Goal: Information Seeking & Learning: Learn about a topic

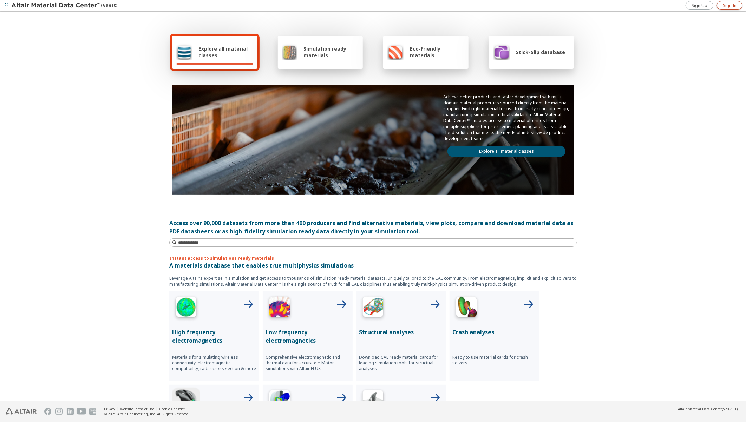
click at [728, 6] on span "Sign In" at bounding box center [729, 6] width 14 height 6
click at [226, 47] on span "Explore all material classes" at bounding box center [225, 51] width 55 height 13
click at [378, 311] on img at bounding box center [373, 308] width 28 height 28
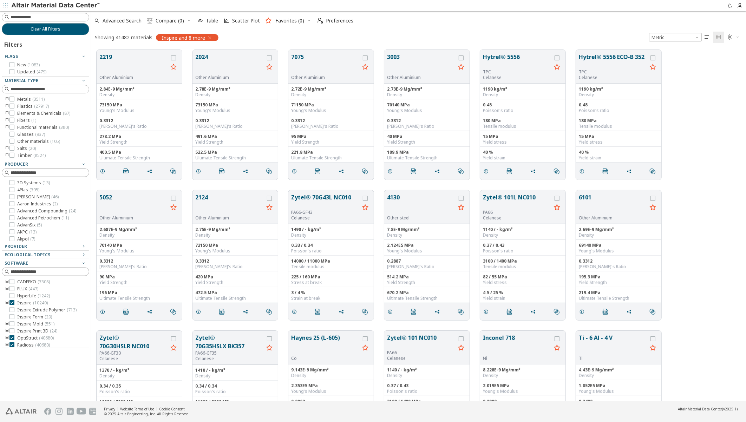
scroll to position [351, 648]
click at [65, 17] on input at bounding box center [50, 17] width 78 height 7
type input "****"
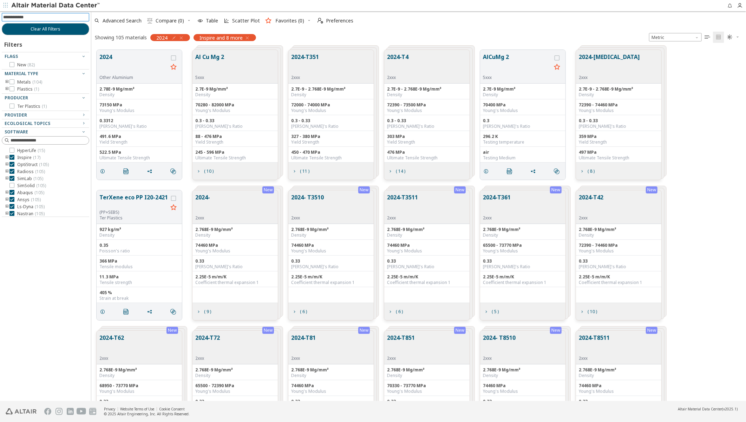
click at [247, 37] on icon "button" at bounding box center [247, 38] width 6 height 6
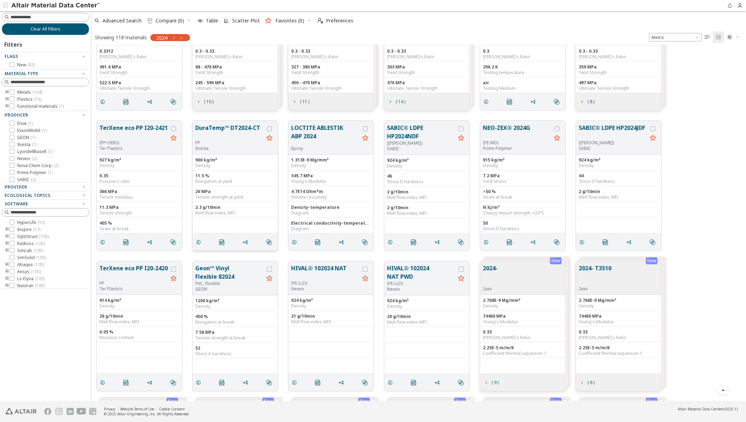
scroll to position [78, 0]
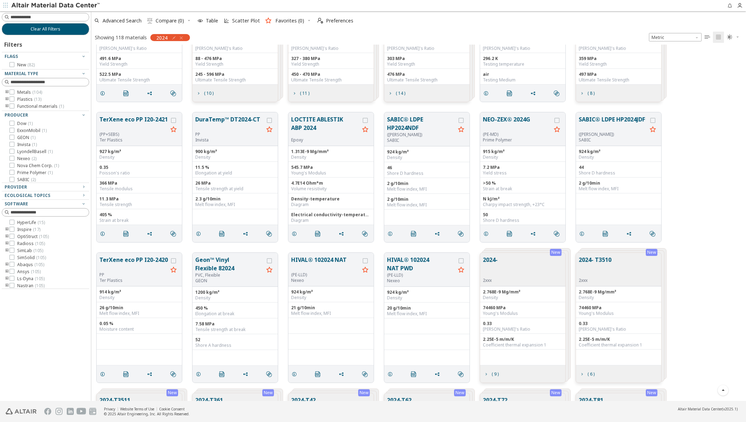
click at [6, 92] on icon "toogle group" at bounding box center [7, 93] width 5 height 6
click at [22, 99] on icon at bounding box center [22, 99] width 5 height 5
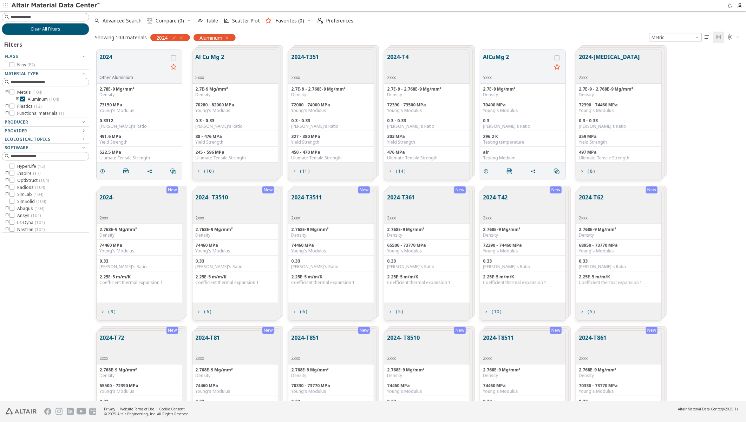
click at [6, 186] on icon "toogle group" at bounding box center [7, 188] width 5 height 6
click at [22, 208] on icon at bounding box center [22, 208] width 5 height 5
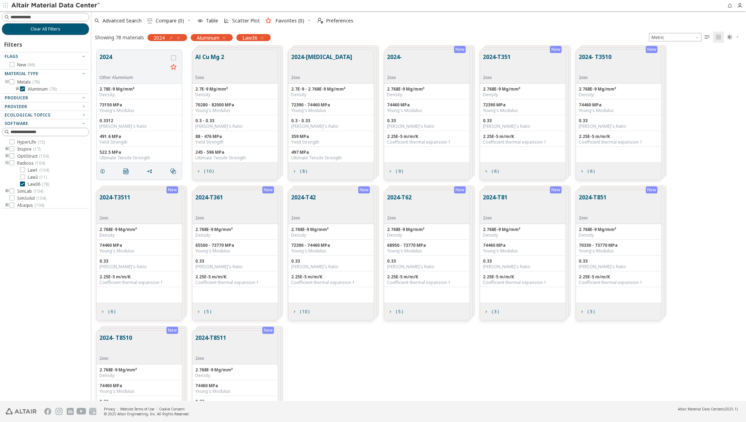
click at [599, 57] on button "2024- T3510" at bounding box center [595, 64] width 33 height 22
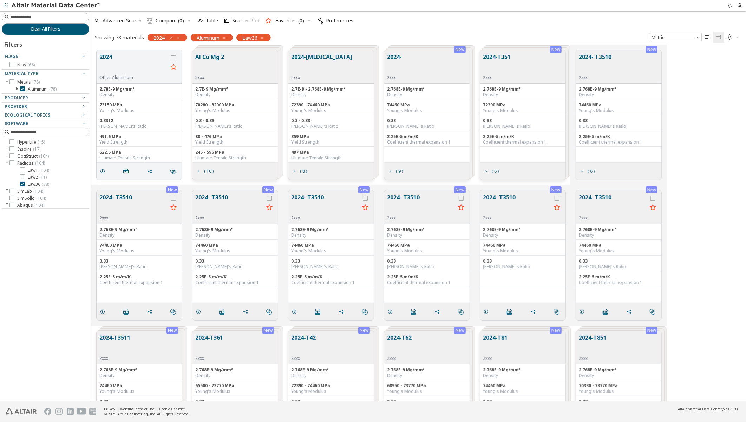
click at [607, 61] on button "2024- T3510" at bounding box center [595, 64] width 33 height 22
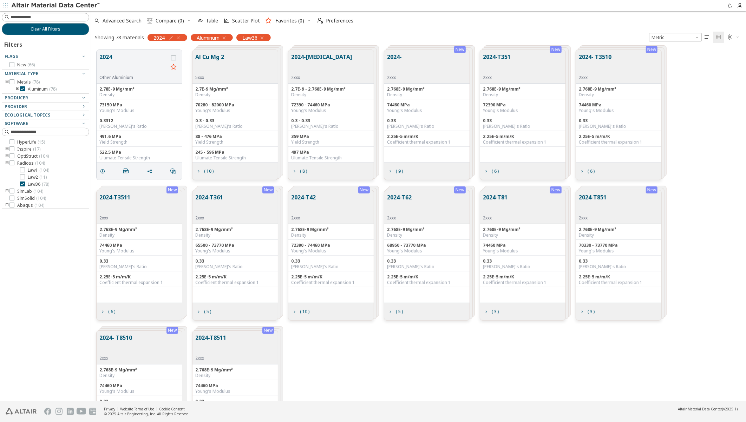
click at [607, 61] on button "2024- T3510" at bounding box center [595, 64] width 33 height 22
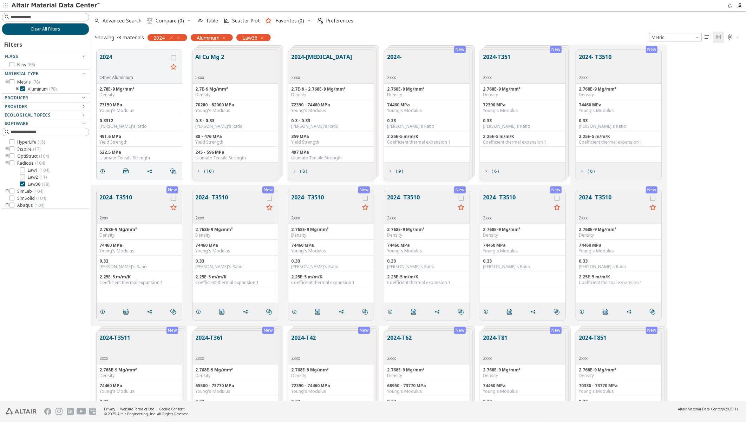
click at [588, 171] on span "( 6 )" at bounding box center [590, 171] width 7 height 4
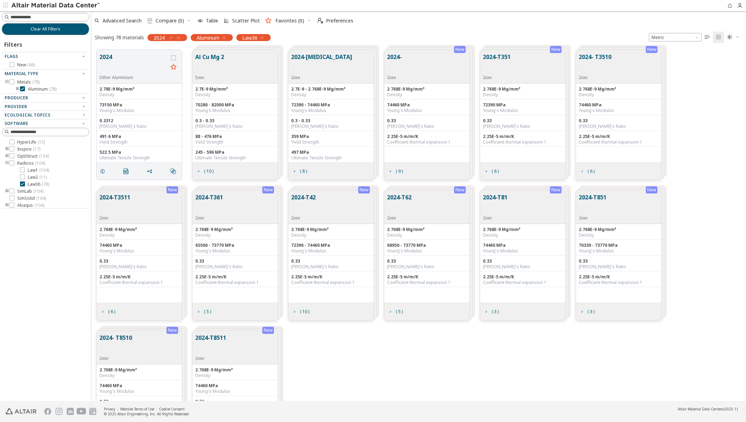
click at [588, 172] on span "( 6 )" at bounding box center [590, 171] width 7 height 4
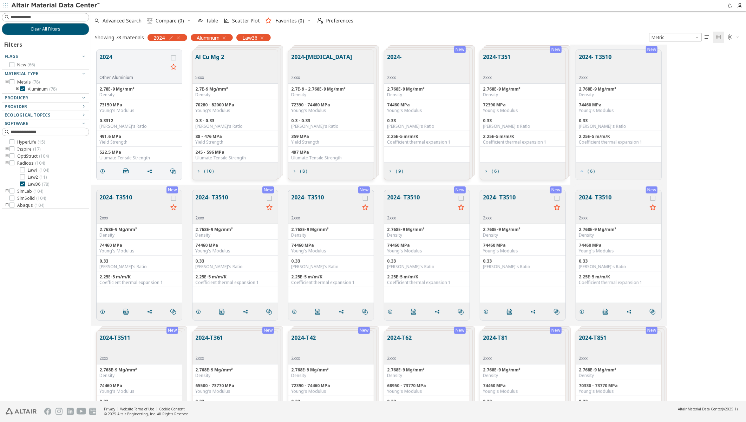
click at [588, 172] on span "( 6 )" at bounding box center [590, 171] width 7 height 4
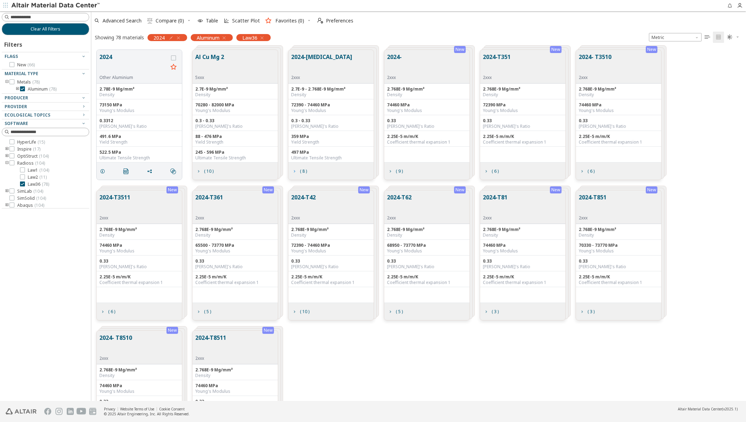
click at [296, 171] on icon "grid" at bounding box center [294, 172] width 6 height 6
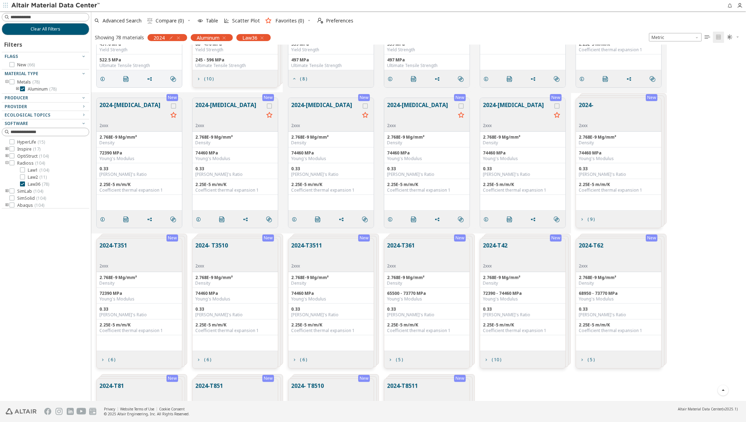
scroll to position [88, 0]
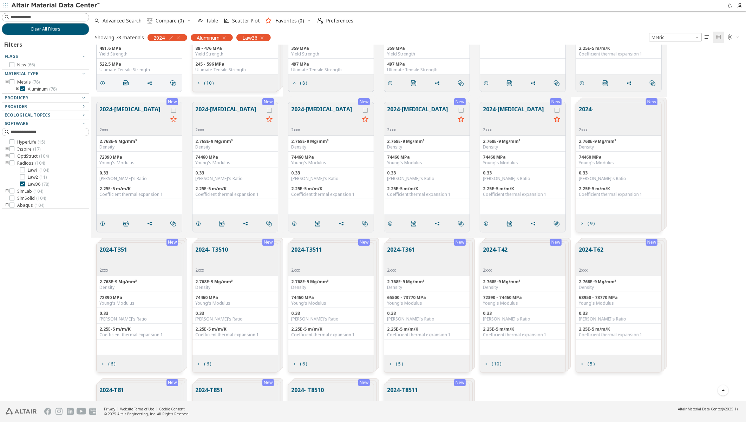
click at [309, 110] on button "2024-[MEDICAL_DATA]" at bounding box center [325, 116] width 68 height 22
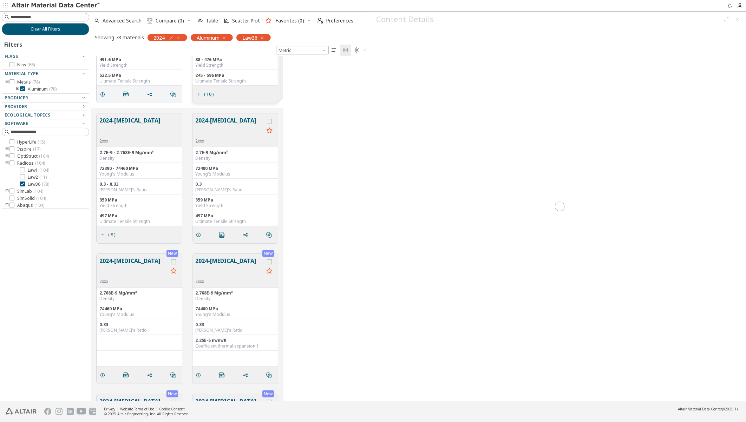
scroll to position [359, 0]
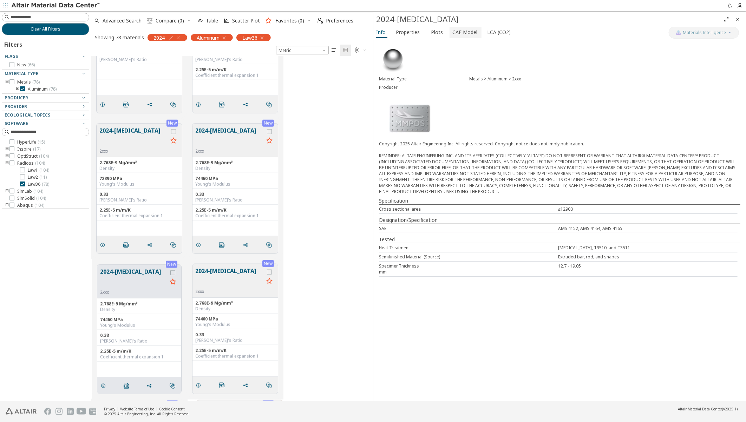
click at [468, 33] on span "CAE Model" at bounding box center [464, 32] width 25 height 11
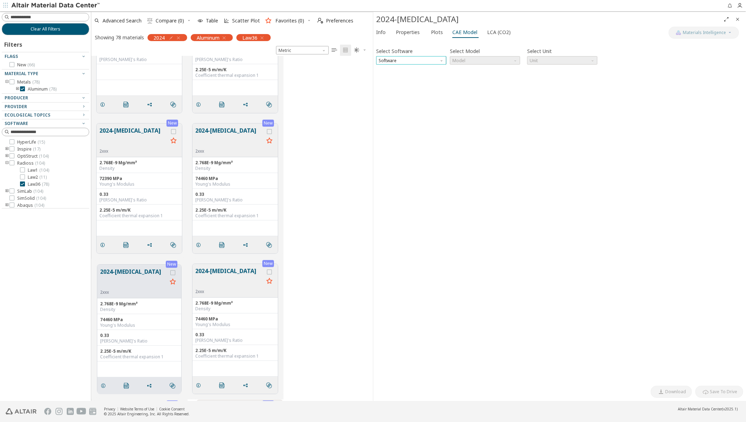
click at [423, 62] on span "Software" at bounding box center [411, 60] width 70 height 8
click at [400, 60] on span "Software" at bounding box center [411, 60] width 70 height 8
click at [404, 64] on span "Software" at bounding box center [411, 60] width 70 height 8
click at [394, 76] on span "Radioss" at bounding box center [387, 78] width 16 height 6
click at [485, 63] on span "Model" at bounding box center [485, 60] width 70 height 8
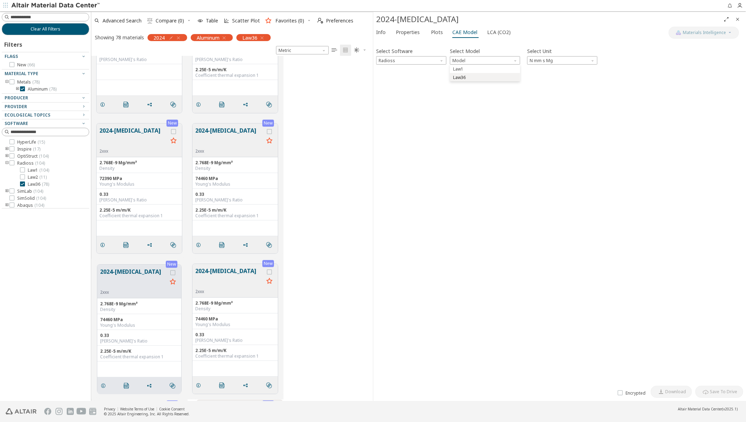
click at [465, 77] on span "Law36" at bounding box center [459, 78] width 13 height 6
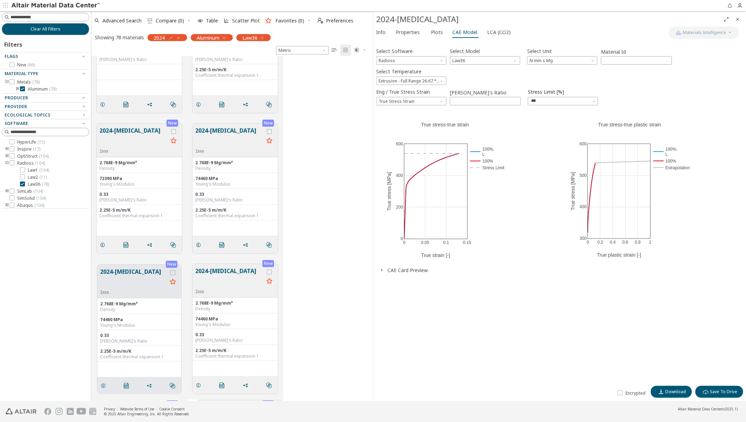
click at [383, 269] on icon "button" at bounding box center [382, 270] width 6 height 6
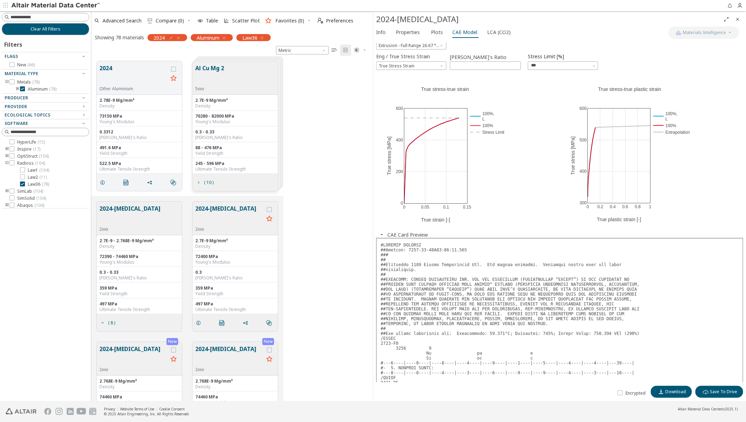
scroll to position [0, 0]
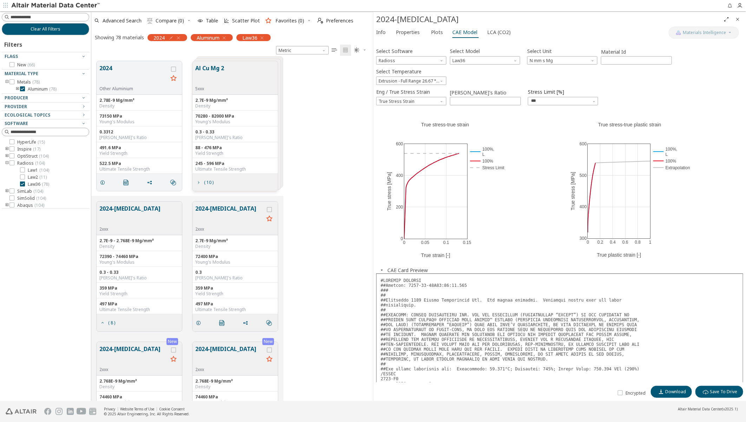
drag, startPoint x: 738, startPoint y: 18, endPoint x: 695, endPoint y: 42, distance: 49.0
click at [738, 18] on icon "Close" at bounding box center [737, 19] width 6 height 6
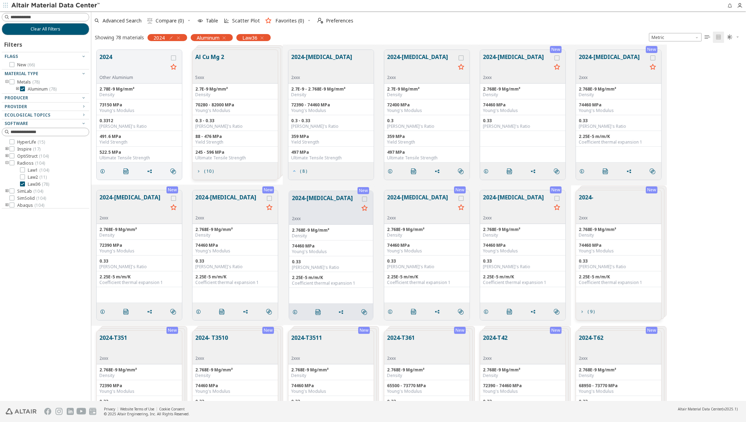
click at [294, 169] on icon "grid" at bounding box center [294, 172] width 6 height 6
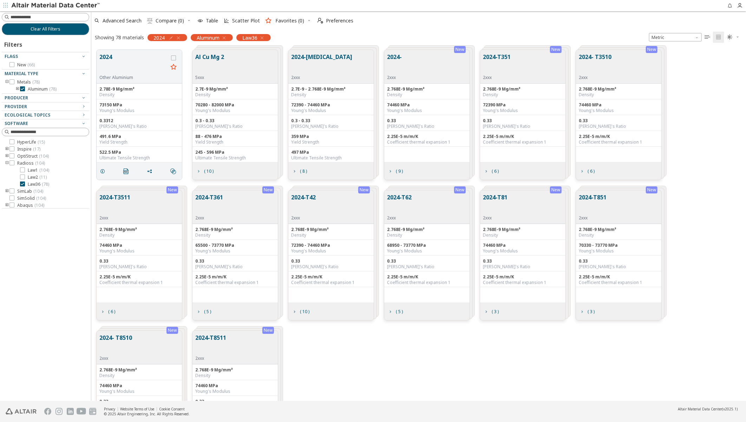
click at [606, 58] on button "2024- T3510" at bounding box center [595, 64] width 33 height 22
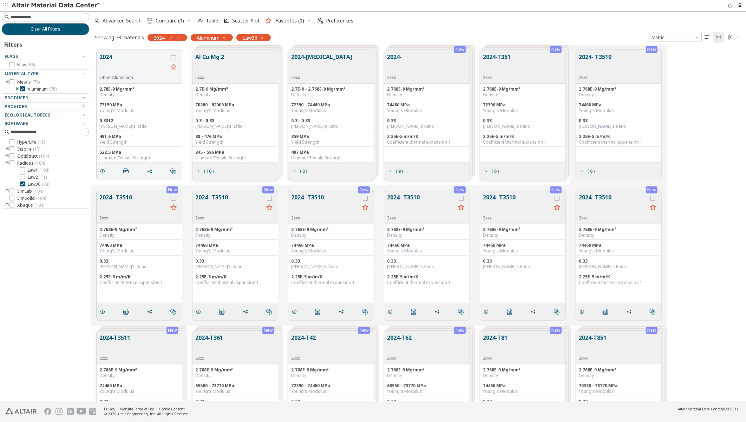
click at [502, 57] on button "2024-T351" at bounding box center [497, 64] width 28 height 22
click at [209, 197] on button "2024-T351" at bounding box center [229, 204] width 68 height 22
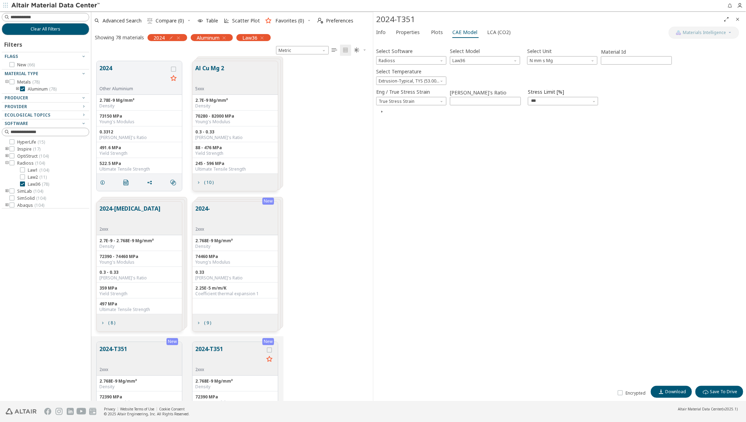
scroll to position [218, 0]
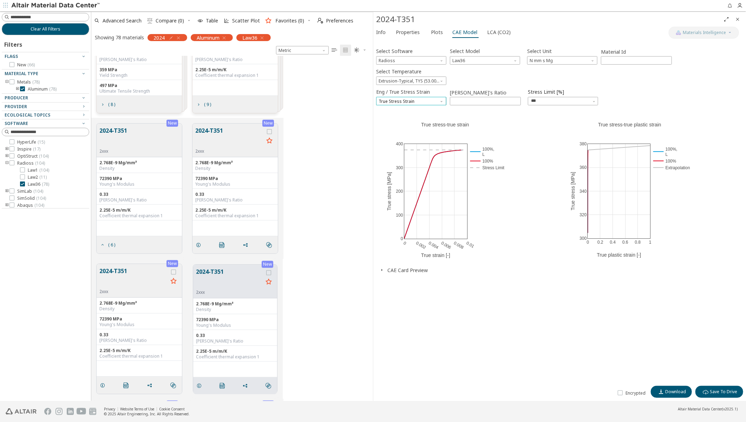
click at [404, 101] on span "True Stress Strain" at bounding box center [411, 101] width 70 height 8
click at [400, 117] on span "True Stress Strain" at bounding box center [397, 118] width 36 height 6
click at [402, 81] on span "Extrusion-Typical, TYS (53.00 ksi / 365.42 MPa) 26.67 °C L" at bounding box center [411, 81] width 70 height 8
click at [400, 90] on span "Extrusion-Typical, TYS (53.00 ksi / 365.42 MPa) 26.67 °C L" at bounding box center [411, 90] width 64 height 6
click at [381, 269] on icon "button" at bounding box center [382, 270] width 6 height 6
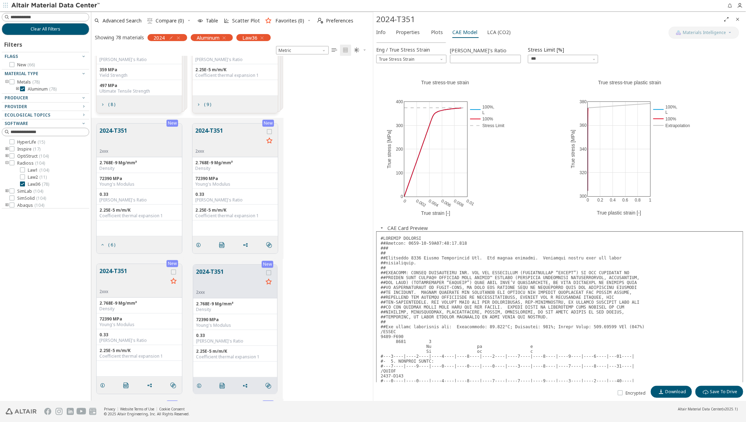
scroll to position [0, 0]
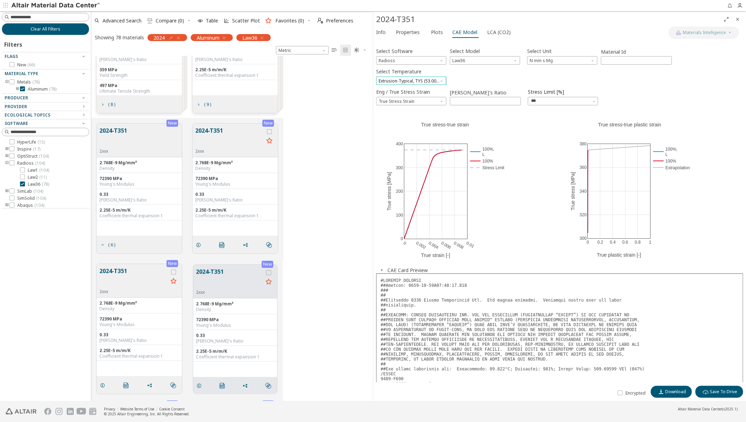
click at [437, 80] on span "Extrusion-Typical, TYS (53.00 ksi / 365.42 MPa) 26.67 °C L" at bounding box center [411, 81] width 70 height 8
click at [435, 89] on span "Extrusion-Typical, TYS (53.00 ksi / 365.42 MPa) 26.67 °C L" at bounding box center [411, 90] width 64 height 6
click at [429, 102] on span "True Stress Strain" at bounding box center [411, 101] width 70 height 8
click at [425, 118] on span "True Stress Strain" at bounding box center [411, 118] width 65 height 5
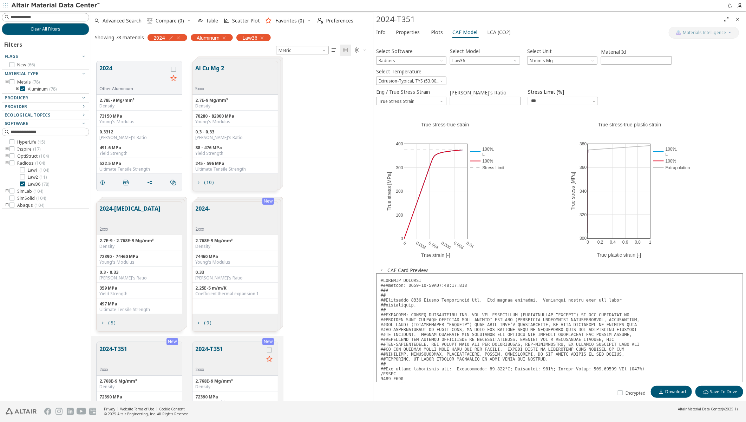
click at [736, 19] on icon "Close" at bounding box center [737, 19] width 6 height 6
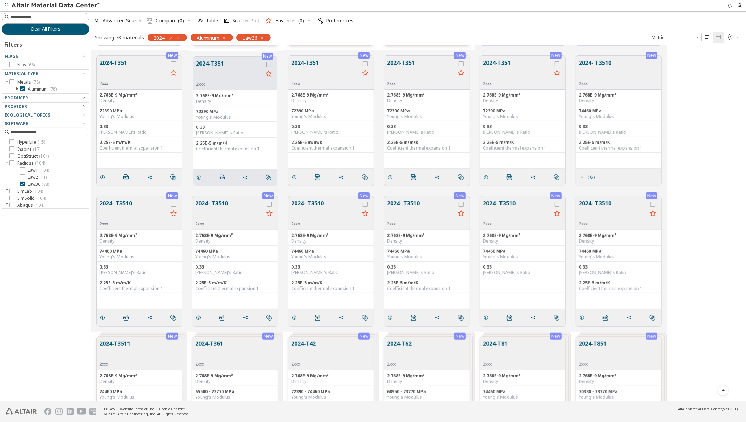
scroll to position [234, 0]
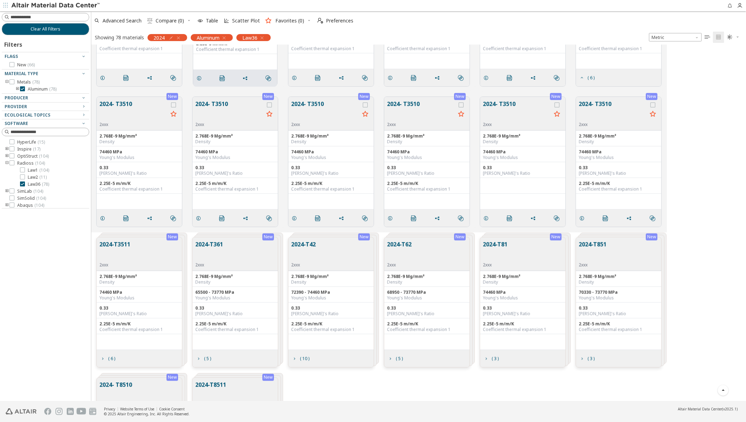
click at [140, 243] on div "2024-T3511 2xxx" at bounding box center [139, 254] width 85 height 34
click at [110, 359] on span "( 6 )" at bounding box center [111, 359] width 7 height 4
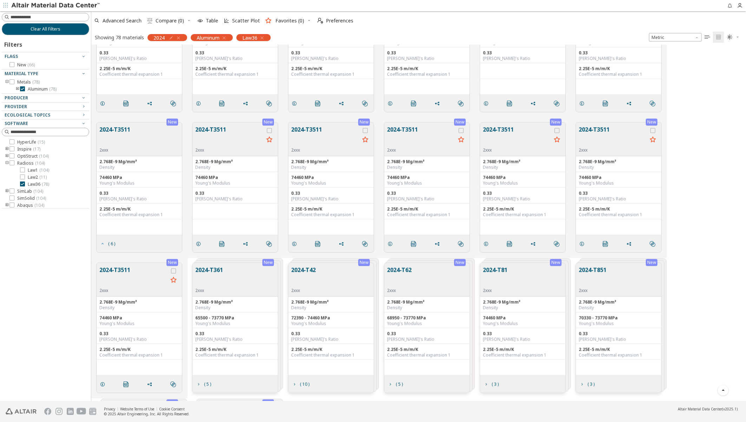
scroll to position [351, 0]
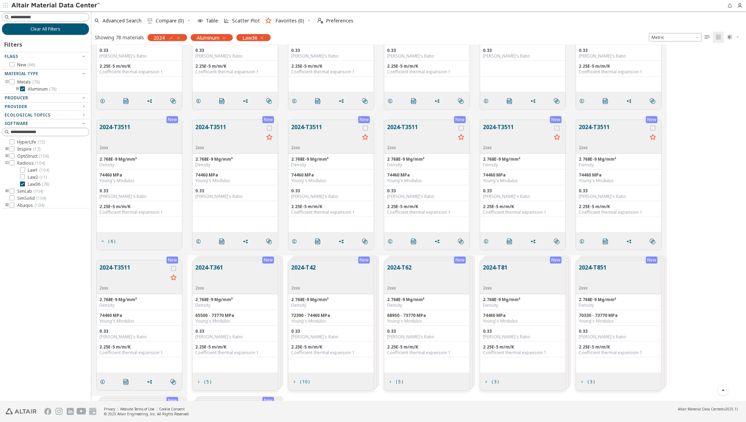
click at [225, 129] on button "2024-T3511" at bounding box center [229, 134] width 68 height 22
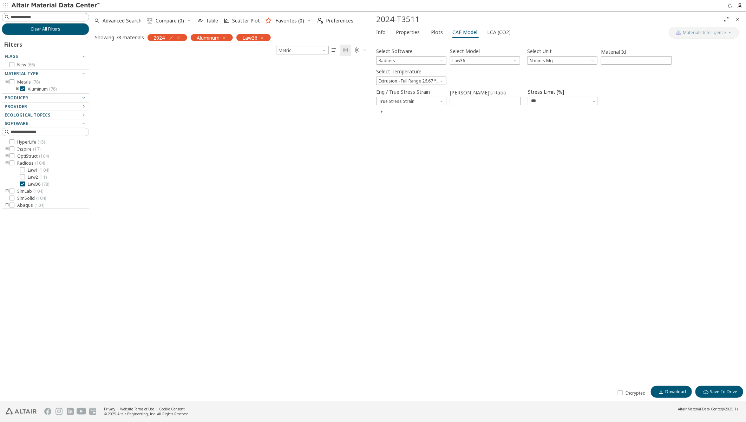
scroll to position [1061, 0]
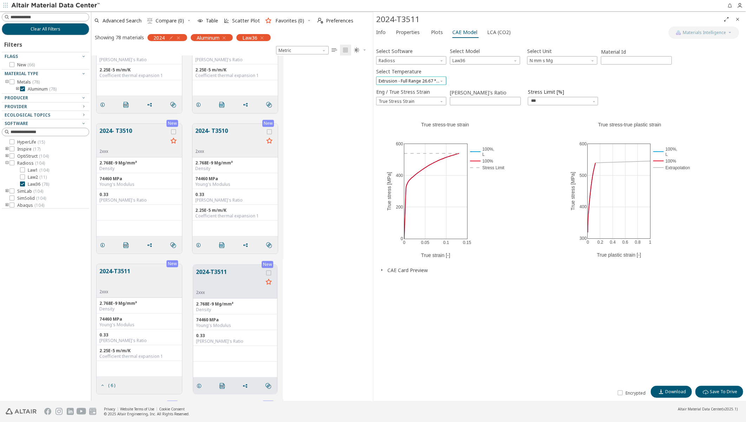
click at [435, 81] on span "Extrusion - Full Range 26.67 °C L" at bounding box center [411, 81] width 70 height 8
click at [435, 90] on span "Extrusion - Full Range 26.67 °C L" at bounding box center [411, 90] width 64 height 6
click at [433, 100] on span "True Stress Strain" at bounding box center [411, 101] width 70 height 8
click at [735, 18] on icon "Close" at bounding box center [737, 19] width 6 height 6
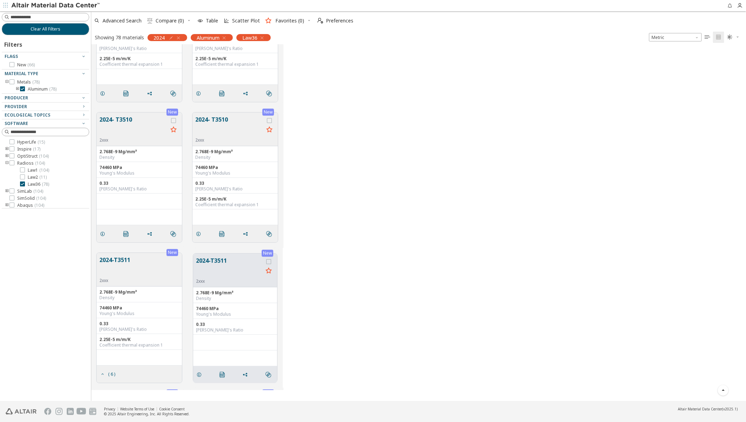
scroll to position [486, 0]
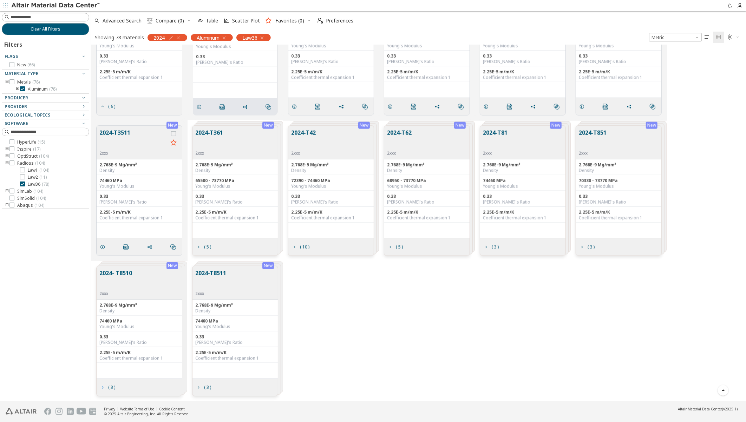
click at [104, 387] on icon "grid" at bounding box center [103, 388] width 6 height 6
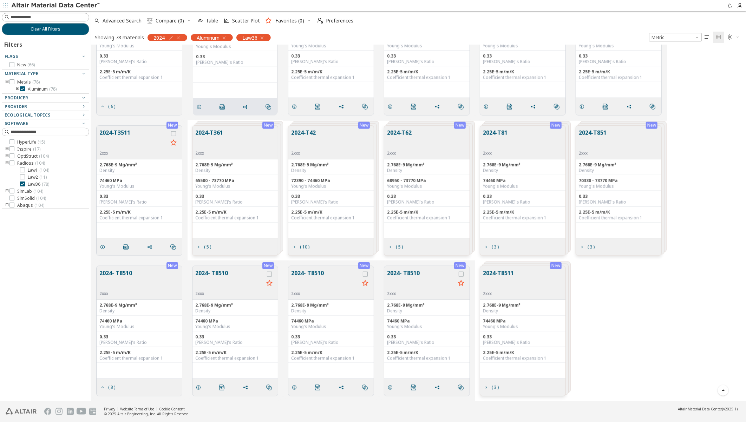
click at [219, 271] on button "2024- T8510" at bounding box center [229, 280] width 68 height 22
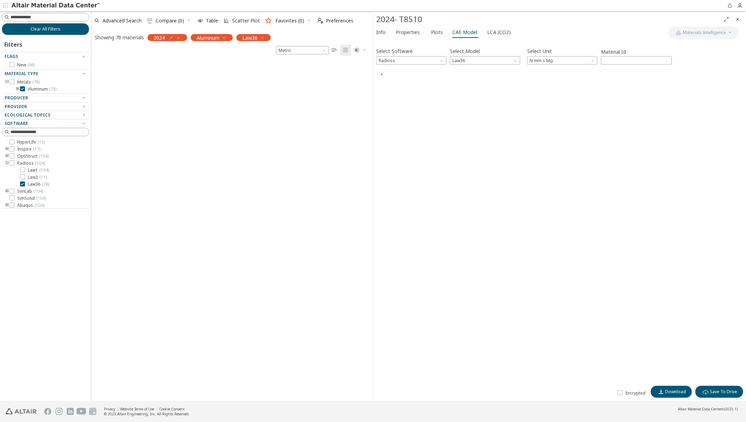
scroll to position [1903, 0]
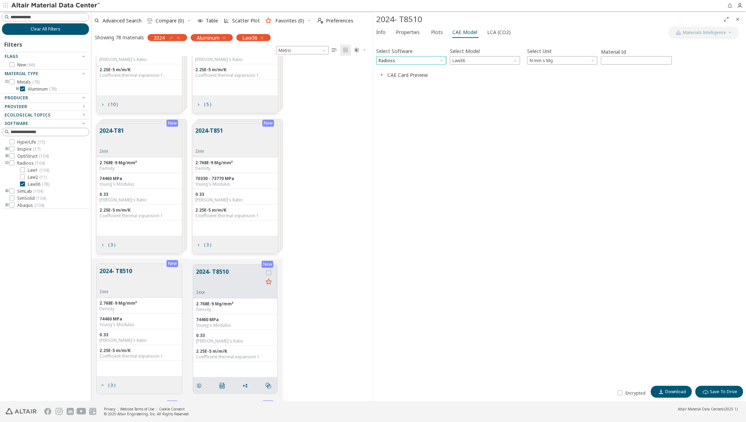
click at [426, 62] on span "Radioss" at bounding box center [411, 60] width 70 height 8
click at [398, 76] on span "Radioss" at bounding box center [411, 77] width 65 height 5
click at [382, 74] on icon "button" at bounding box center [382, 75] width 6 height 6
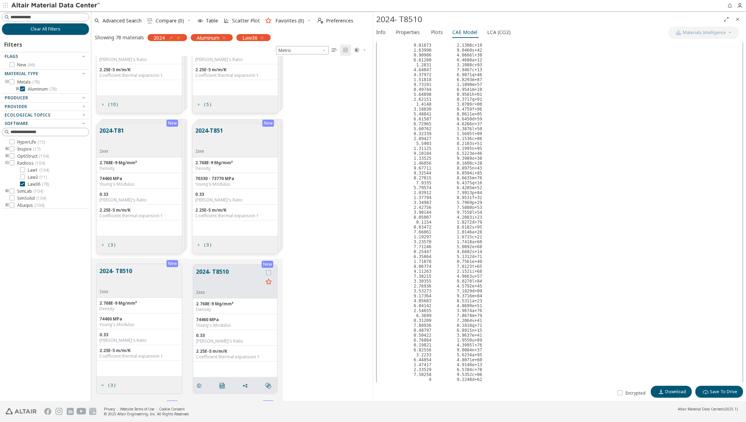
scroll to position [506, 0]
click at [738, 18] on icon "Close" at bounding box center [737, 19] width 6 height 6
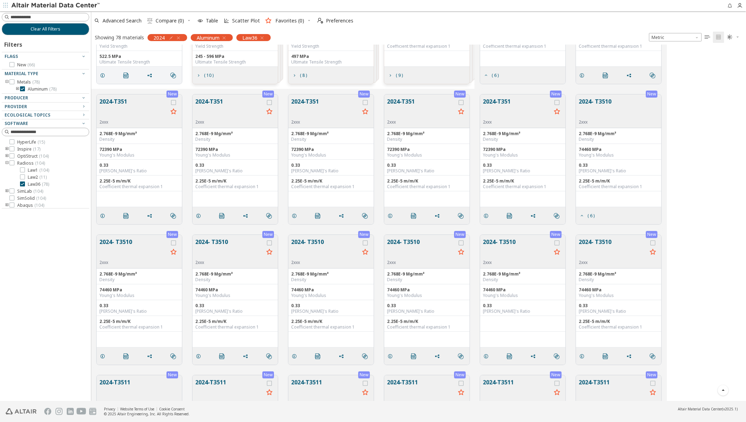
scroll to position [351, 648]
